Goal: Transaction & Acquisition: Purchase product/service

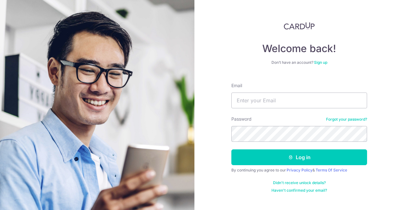
type input "[EMAIL_ADDRESS][DOMAIN_NAME]"
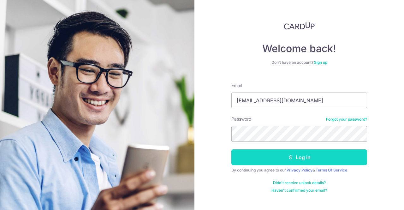
click at [276, 154] on button "Log in" at bounding box center [299, 157] width 136 height 16
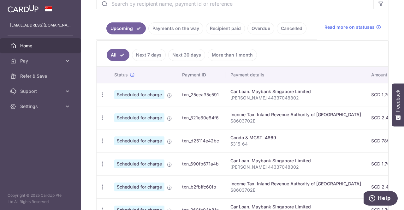
scroll to position [126, 0]
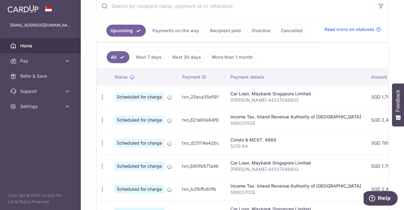
click at [185, 57] on link "Next 30 days" at bounding box center [186, 57] width 37 height 12
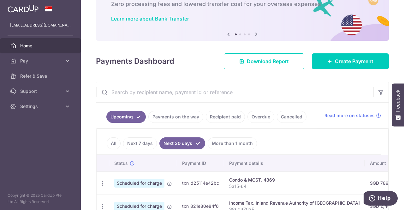
scroll to position [79, 0]
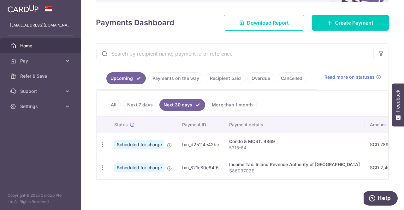
click at [236, 99] on link "More than 1 month" at bounding box center [231, 105] width 49 height 12
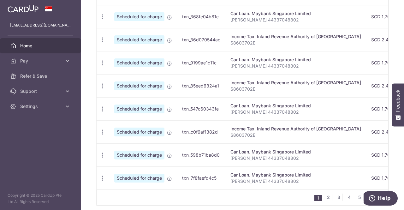
scroll to position [278, 0]
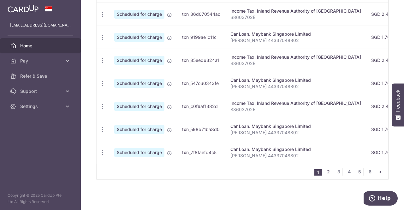
click at [328, 172] on link "2" at bounding box center [328, 172] width 8 height 8
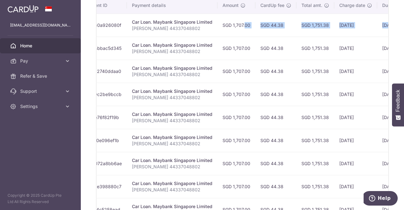
scroll to position [0, 171]
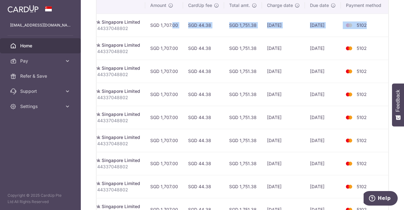
drag, startPoint x: 335, startPoint y: 23, endPoint x: 327, endPoint y: 30, distance: 11.0
click at [327, 30] on tr "Update payment Cancel payment Scheduled for charge txn_c60a926080f Car Loan. Ma…" at bounding box center [157, 25] width 463 height 23
click at [246, 55] on td "SGD 1,751.38" at bounding box center [243, 48] width 38 height 23
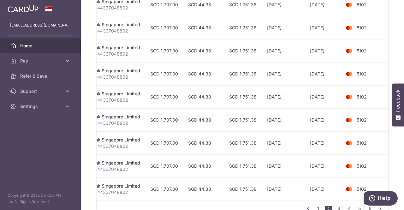
scroll to position [261, 0]
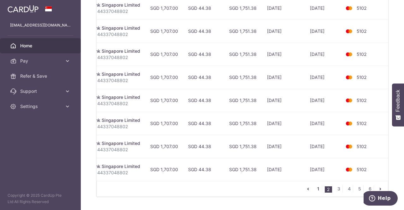
click at [315, 188] on link "1" at bounding box center [318, 189] width 8 height 8
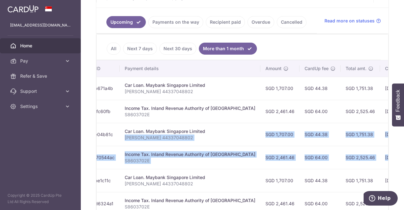
scroll to position [0, 201]
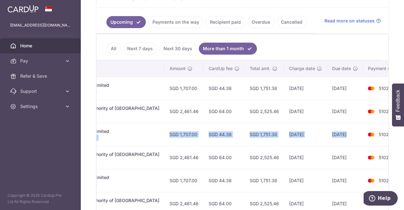
drag, startPoint x: 295, startPoint y: 142, endPoint x: 351, endPoint y: 140, distance: 56.1
click at [351, 140] on tr "Update payment Cancel payment Scheduled for charge txn_368fe04b81c Car Loan. Ma…" at bounding box center [153, 134] width 516 height 23
click at [215, 131] on td "SGD 44.38" at bounding box center [223, 134] width 41 height 23
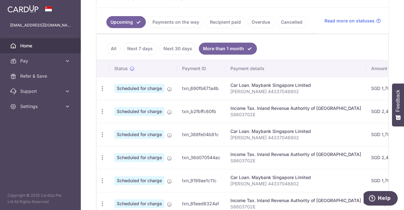
drag, startPoint x: 210, startPoint y: 145, endPoint x: 259, endPoint y: 121, distance: 54.7
click at [209, 126] on tbody "Update payment Cancel payment Scheduled for charge txn_690fb671a4b Car Loan. Ma…" at bounding box center [354, 192] width 516 height 230
click at [312, 101] on td "Income Tax. Inland Revenue Authority of Singapore S8603702E" at bounding box center [295, 111] width 141 height 23
click at [290, 123] on td "Car Loan. Maybank Singapore Limited Benson Ng 44337048802" at bounding box center [295, 134] width 141 height 23
click at [72, 60] on link "Pay" at bounding box center [40, 60] width 81 height 15
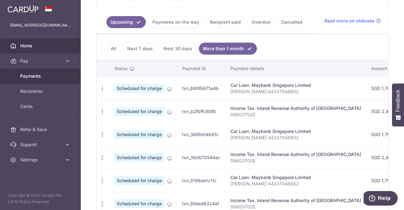
click at [38, 76] on span "Payments" at bounding box center [41, 76] width 42 height 6
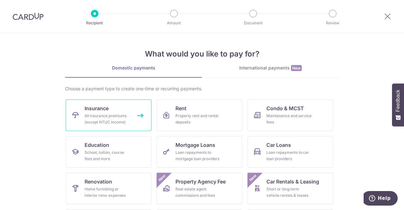
click at [100, 109] on span "Insurance" at bounding box center [97, 108] width 24 height 8
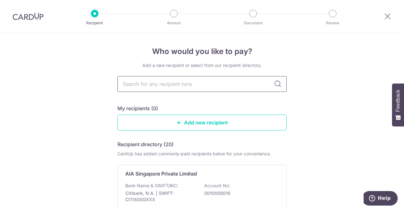
click at [158, 82] on input "text" at bounding box center [201, 84] width 169 height 16
type input "singa"
type input "singapore life"
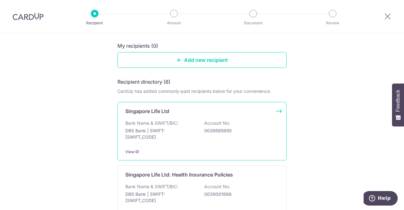
scroll to position [63, 0]
click at [140, 119] on p "Bank Name & SWIFT/BIC:" at bounding box center [151, 122] width 53 height 6
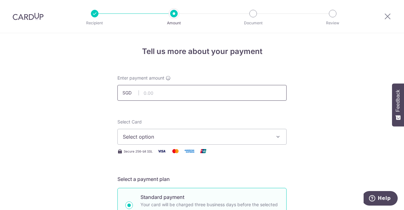
click at [163, 94] on input "text" at bounding box center [201, 93] width 169 height 16
paste input "1,192.05"
type input "1,192.05"
click at [151, 136] on span "Select option" at bounding box center [196, 137] width 147 height 8
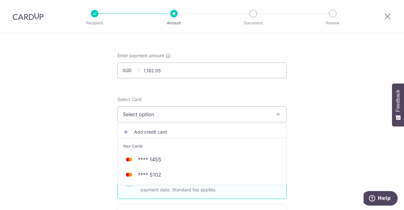
scroll to position [32, 0]
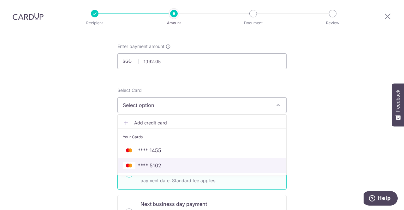
click at [159, 162] on span "**** 5102" at bounding box center [202, 165] width 158 height 8
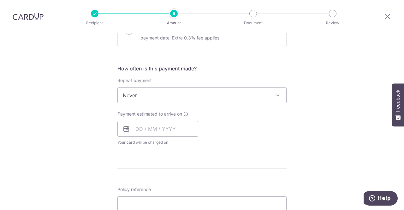
scroll to position [221, 0]
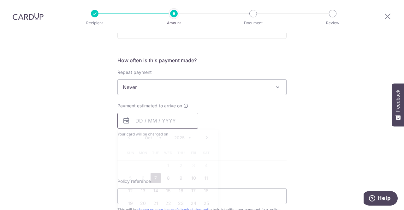
click at [140, 114] on input "text" at bounding box center [157, 121] width 81 height 16
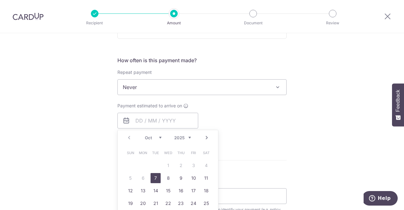
click at [206, 138] on link "Next" at bounding box center [207, 138] width 8 height 8
click at [155, 187] on link "11" at bounding box center [155, 190] width 10 height 10
type input "[DATE]"
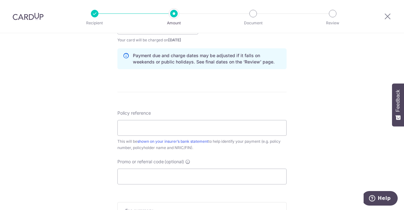
scroll to position [315, 0]
click at [146, 123] on input "Policy reference" at bounding box center [201, 127] width 169 height 16
click at [138, 121] on input "Policy reference" at bounding box center [201, 127] width 169 height 16
paste input "83329417"
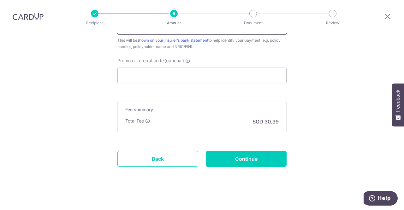
scroll to position [418, 0]
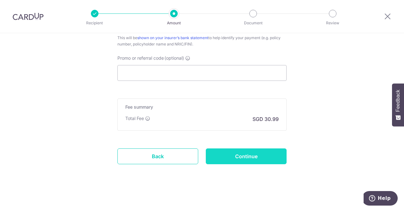
type input "83329417"
click at [244, 158] on input "Continue" at bounding box center [246, 156] width 81 height 16
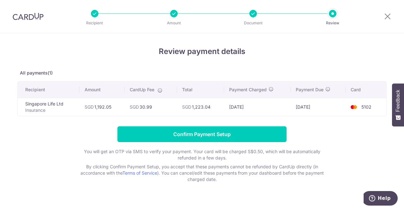
drag, startPoint x: 209, startPoint y: 110, endPoint x: 353, endPoint y: 110, distance: 144.4
click at [362, 111] on tr "Singapore Life Ltd Insurance SGD 1,192.05 SGD 30.99 SGD 1,223.04 06/11/2025 11/…" at bounding box center [202, 107] width 368 height 18
click at [265, 112] on td "[DATE]" at bounding box center [257, 107] width 67 height 18
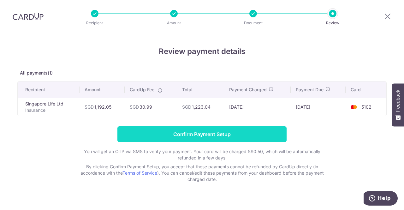
click at [198, 129] on input "Confirm Payment Setup" at bounding box center [201, 134] width 169 height 16
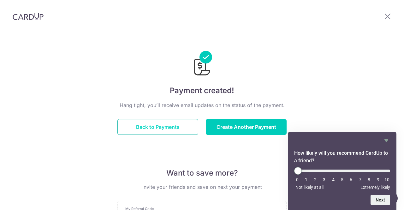
click at [161, 126] on button "Back to Payments" at bounding box center [157, 127] width 81 height 16
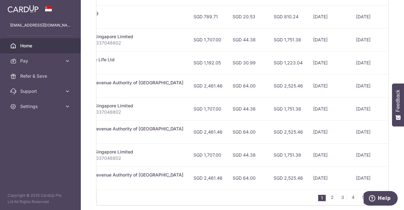
scroll to position [0, 201]
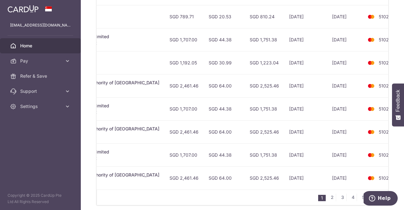
drag, startPoint x: 338, startPoint y: 173, endPoint x: 376, endPoint y: 169, distance: 38.7
click at [376, 169] on tr "Update payment Cancel payment Scheduled for charge txn_85eed6324a1 Income Tax. …" at bounding box center [153, 177] width 516 height 23
click at [327, 174] on td "[DATE]" at bounding box center [345, 177] width 36 height 23
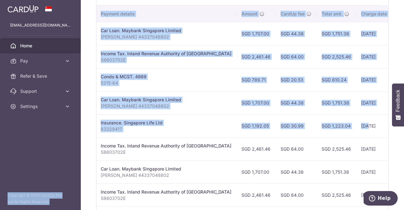
scroll to position [0, 0]
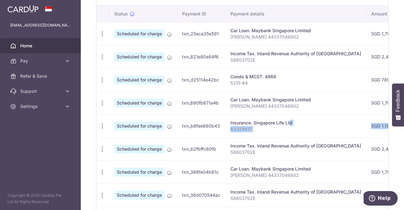
drag, startPoint x: 272, startPoint y: 127, endPoint x: 273, endPoint y: 119, distance: 7.9
click at [273, 119] on tr "Update payment Cancel payment Scheduled for charge txn_b8fee680b43 Insurance. S…" at bounding box center [354, 125] width 516 height 23
click at [277, 126] on p "83329417" at bounding box center [295, 129] width 131 height 6
